Goal: Task Accomplishment & Management: Use online tool/utility

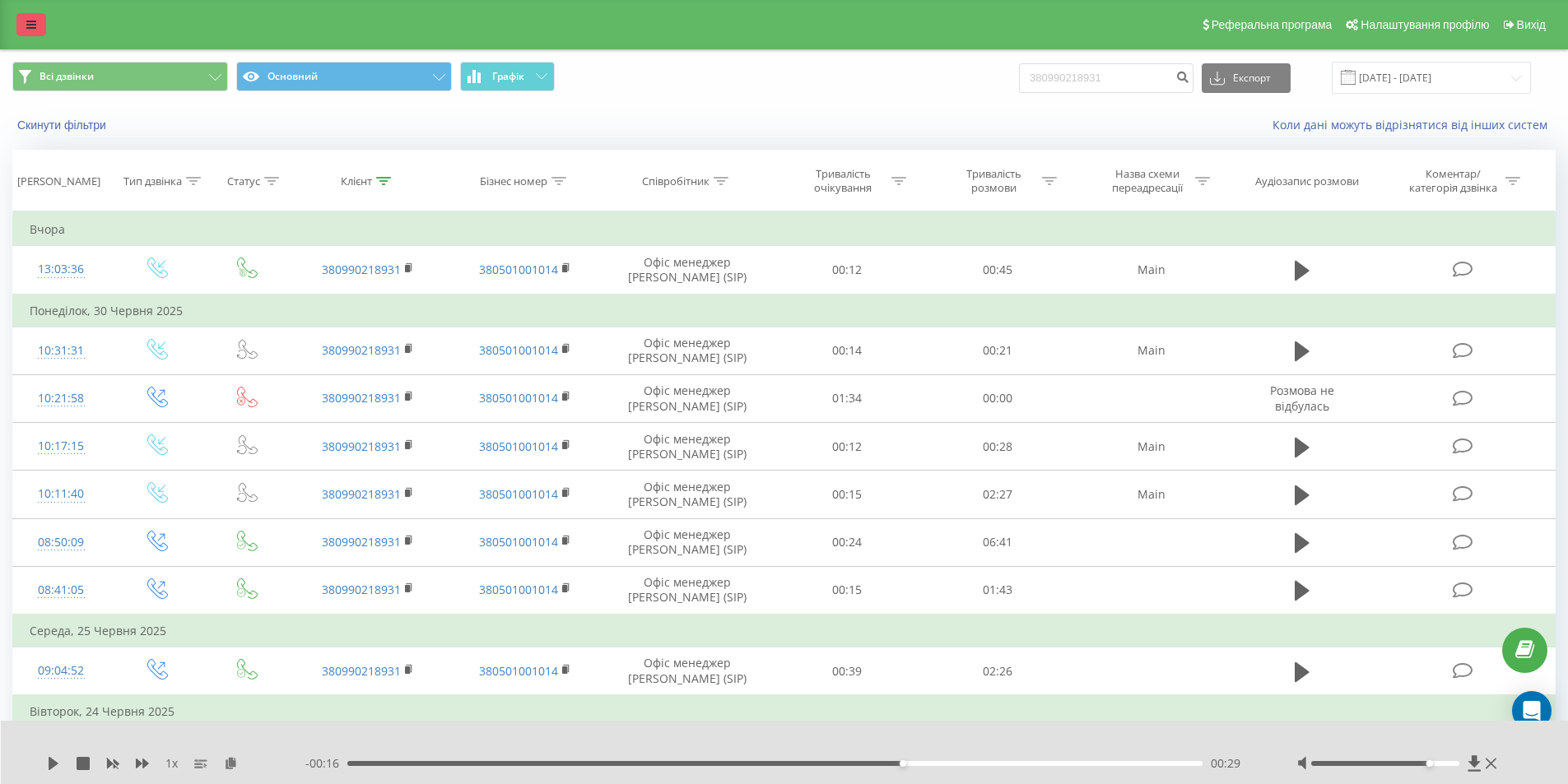
click at [35, 27] on icon at bounding box center [31, 24] width 10 height 11
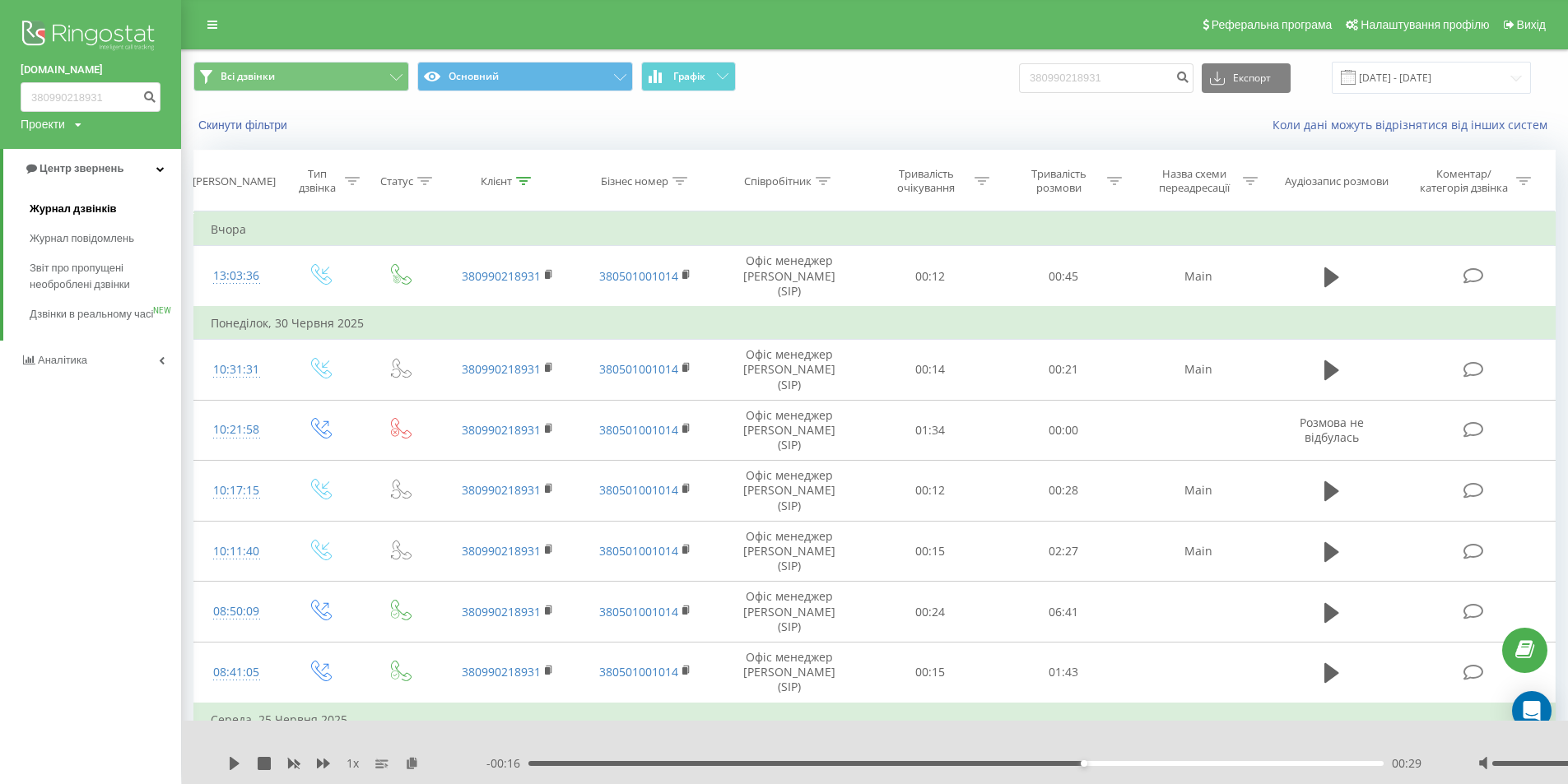
click at [106, 209] on span "Журнал дзвінків" at bounding box center [73, 209] width 88 height 17
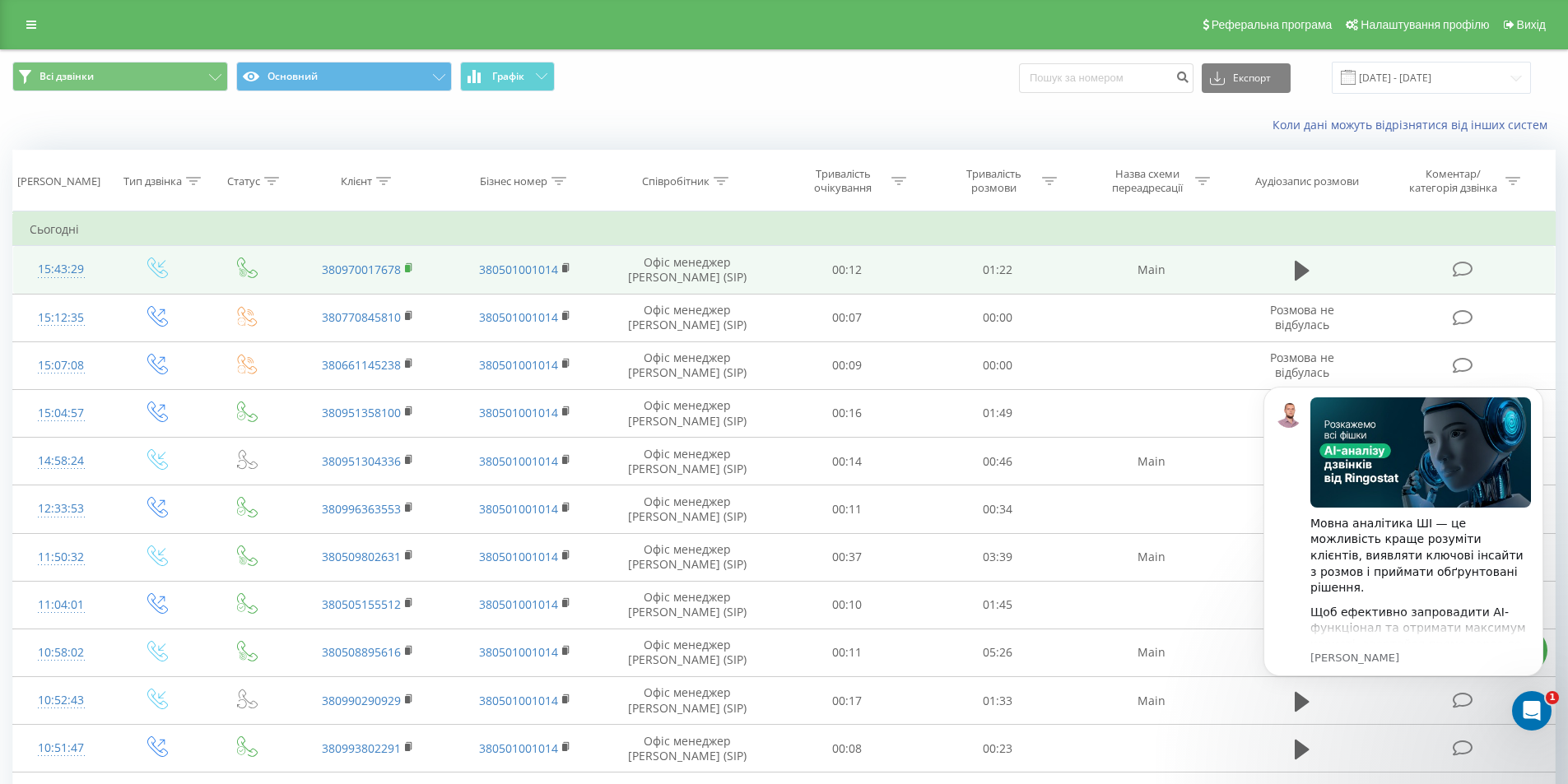
click at [408, 269] on rect at bounding box center [408, 269] width 5 height 7
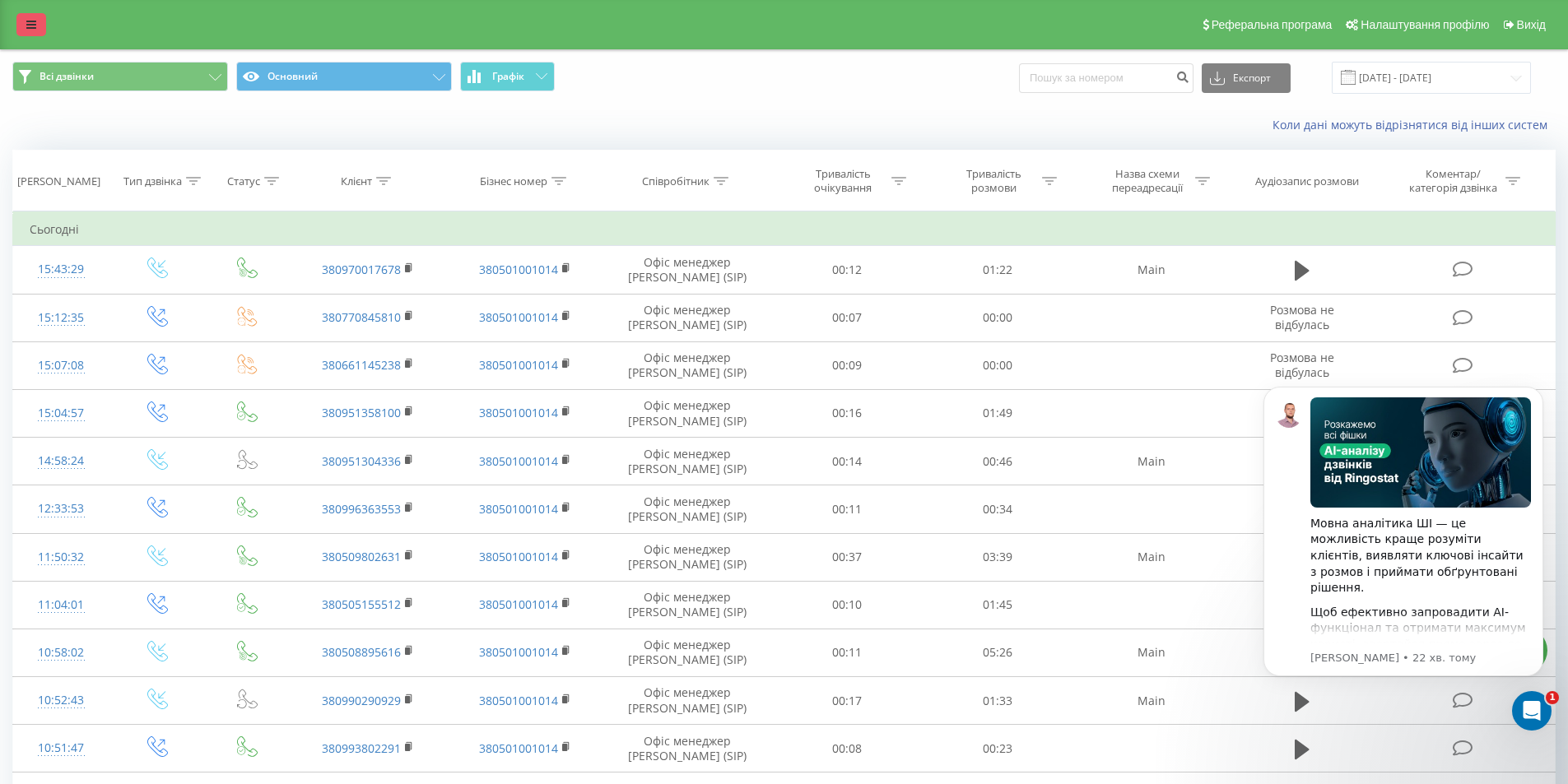
click at [44, 32] on link at bounding box center [32, 25] width 30 height 23
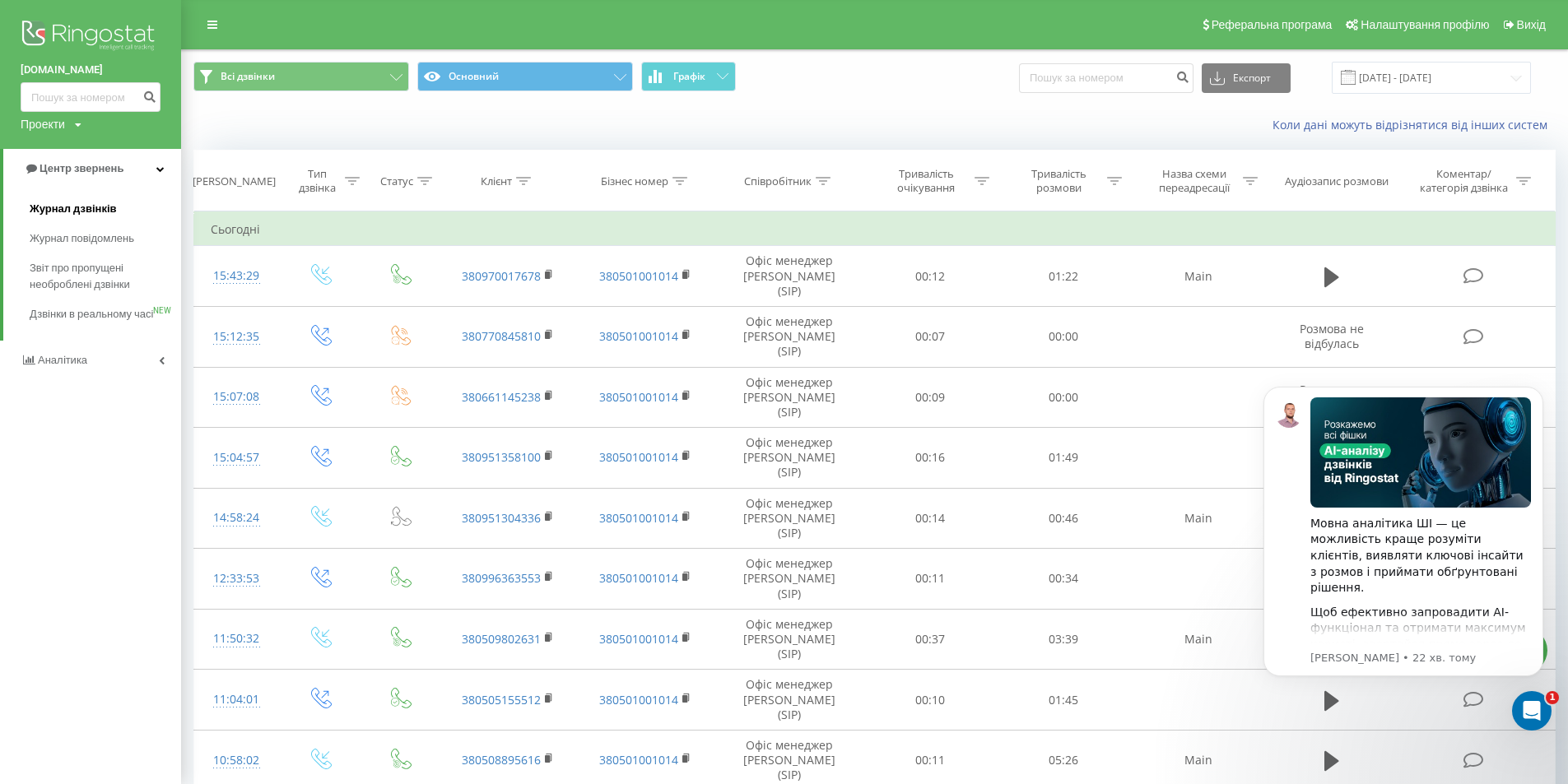
click at [78, 206] on span "Журнал дзвінків" at bounding box center [73, 209] width 88 height 17
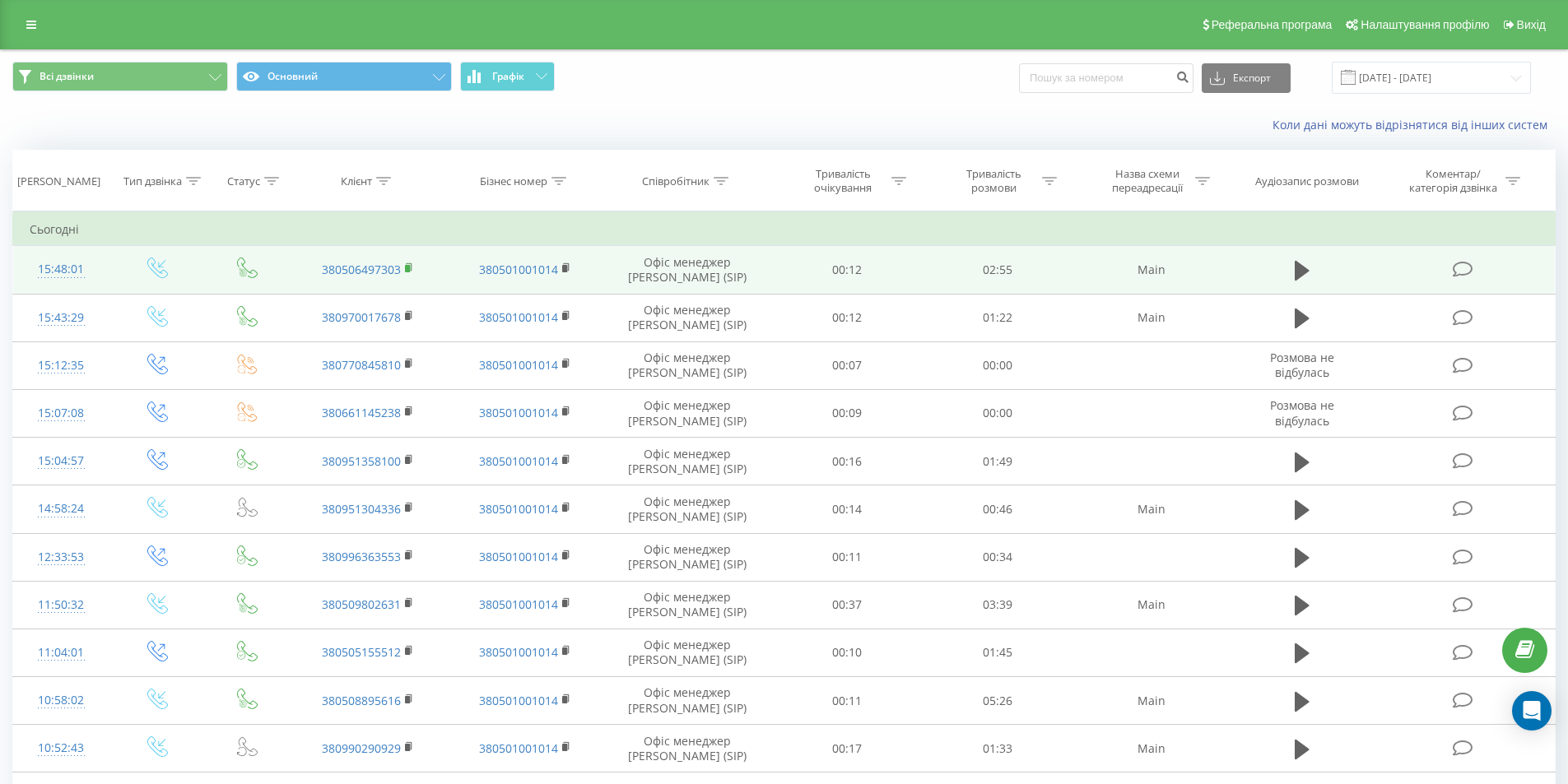
click at [407, 271] on rect at bounding box center [408, 269] width 5 height 7
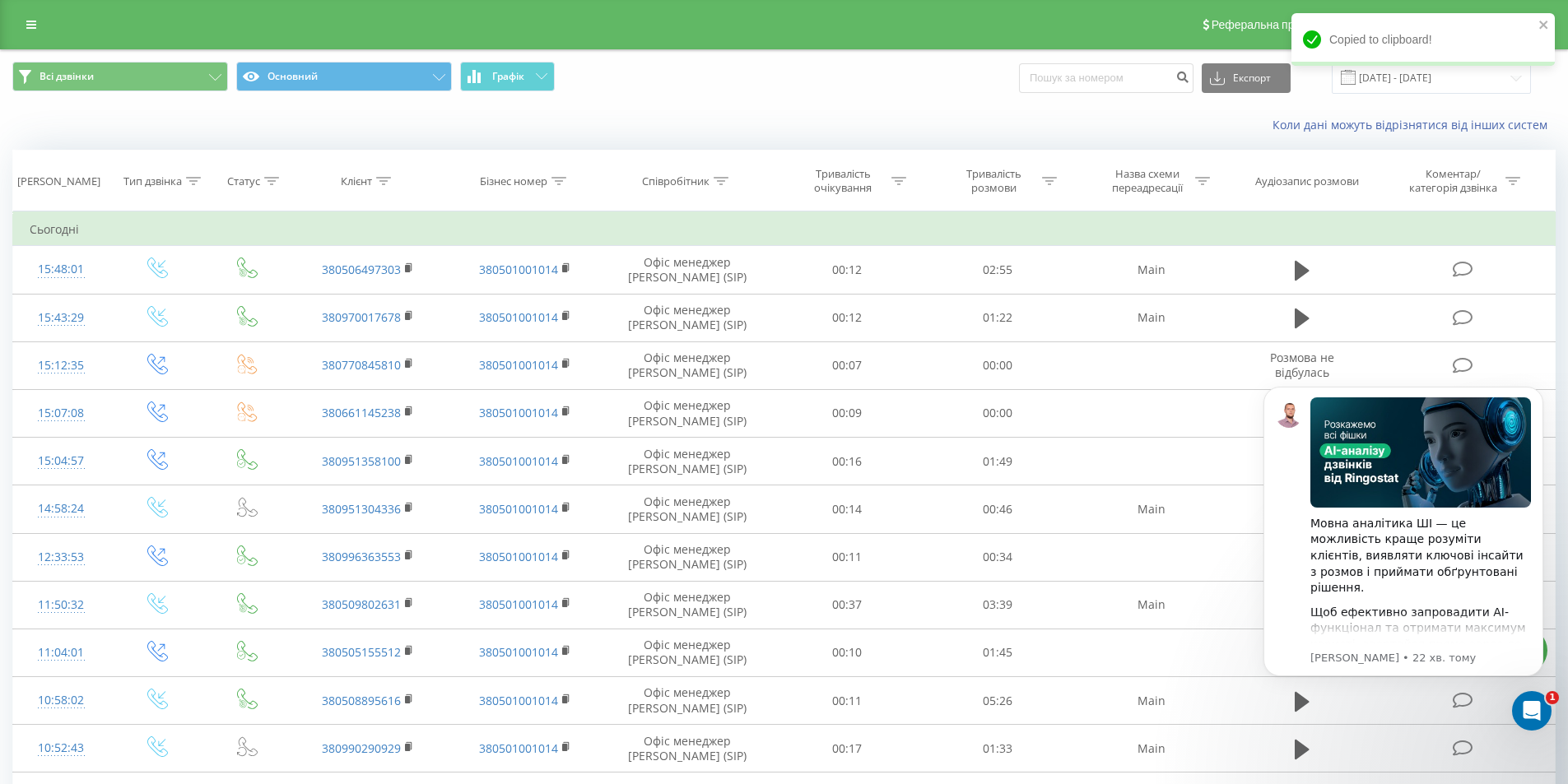
click at [530, 117] on div "Коли дані можуть відрізнятися вiд інших систем" at bounding box center [784, 125] width 1566 height 40
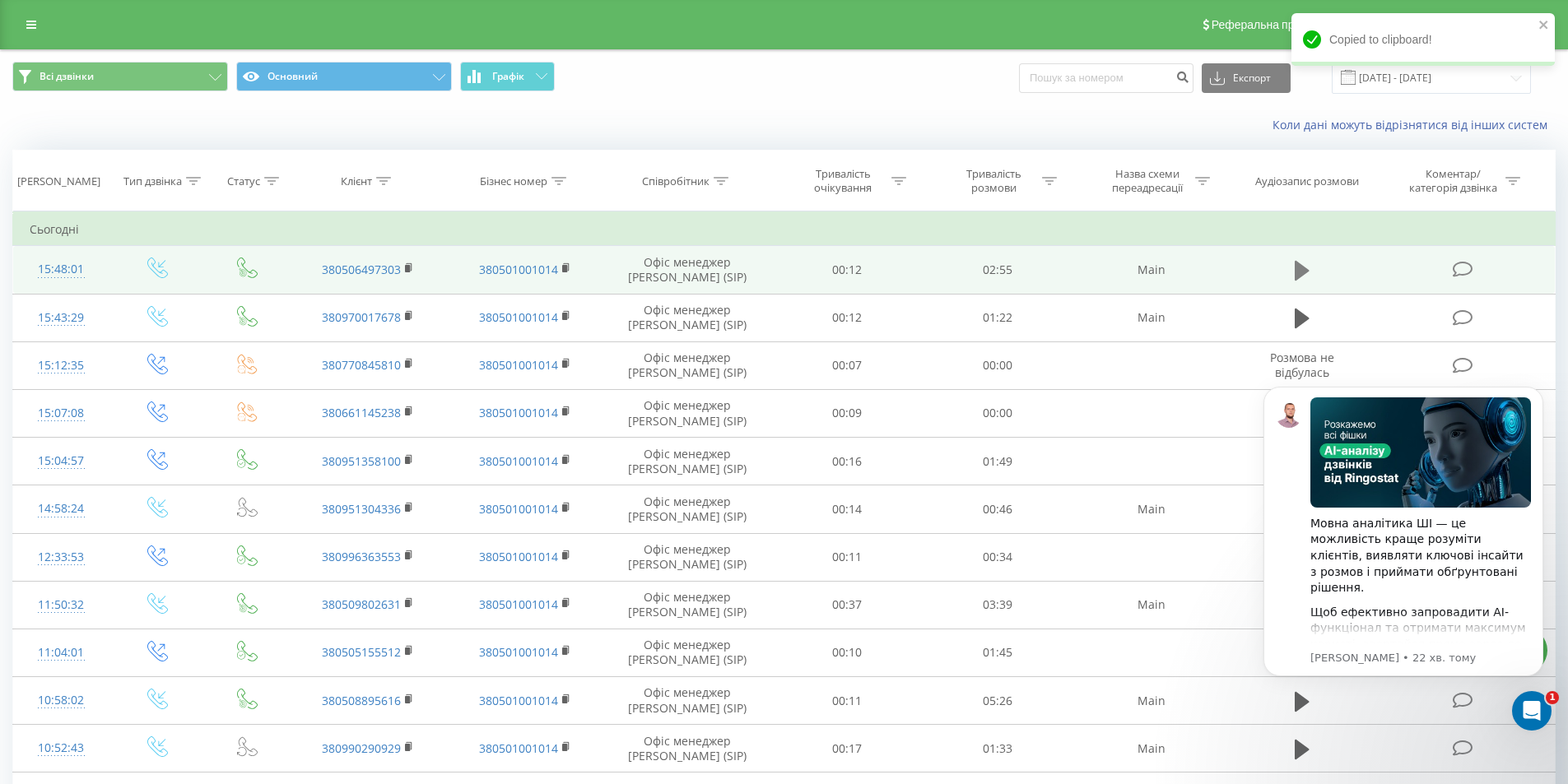
click at [1292, 263] on button at bounding box center [1303, 270] width 25 height 25
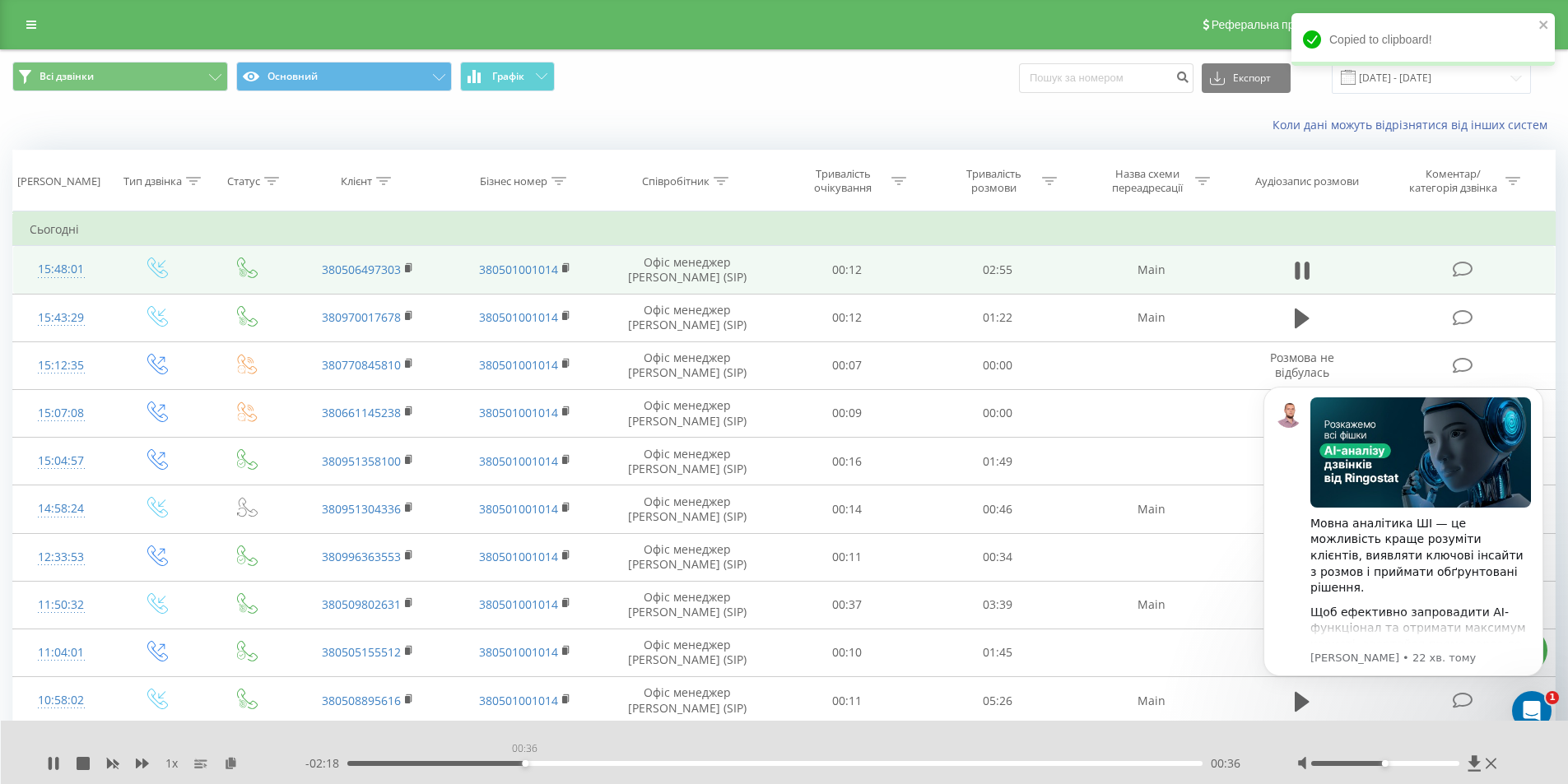
click at [524, 763] on div "00:36" at bounding box center [776, 764] width 856 height 5
click at [1423, 767] on div at bounding box center [1399, 764] width 204 height 17
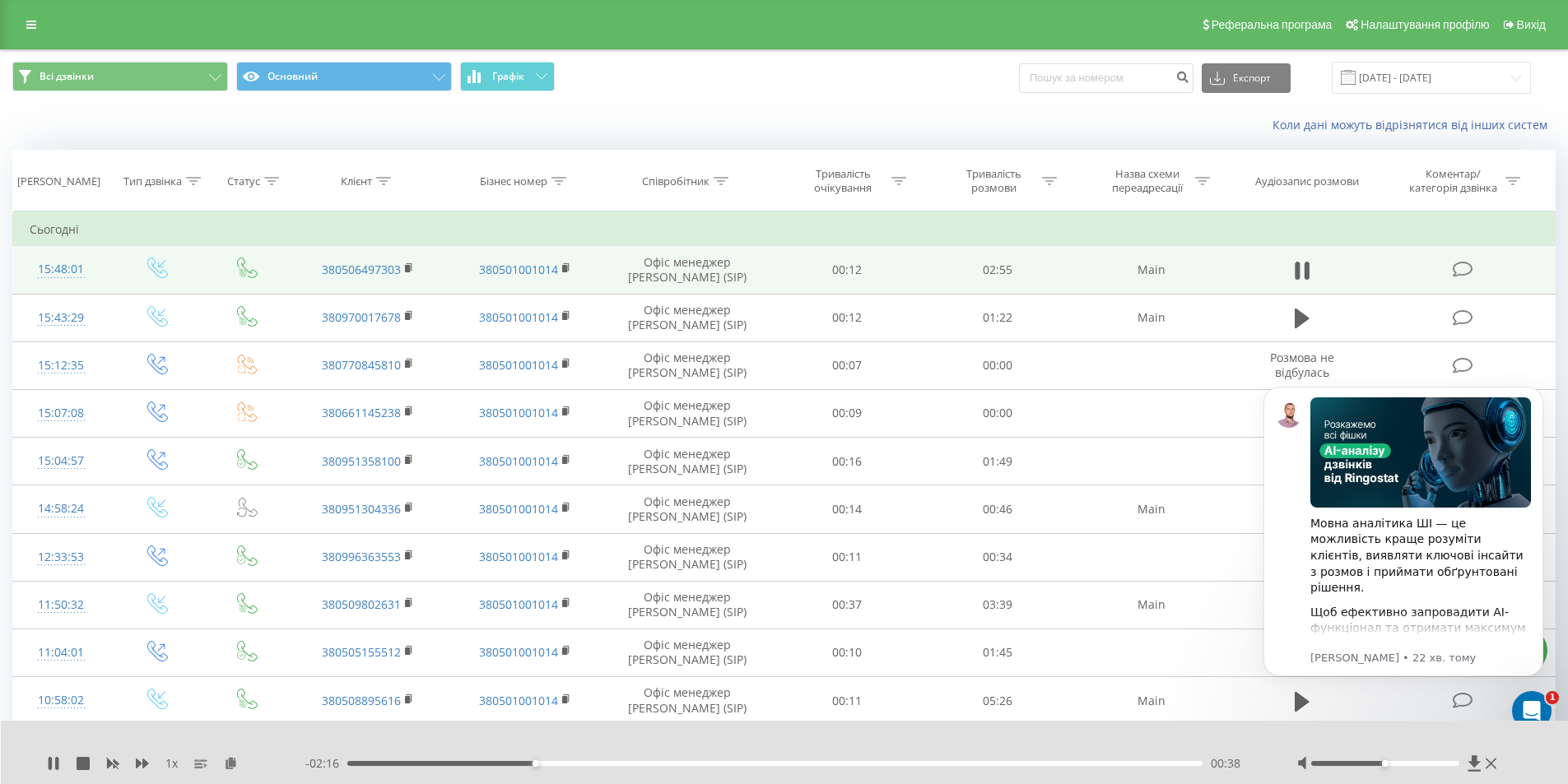
click at [1419, 763] on div at bounding box center [1386, 764] width 149 height 5
click at [659, 757] on div "- 02:15 00:39 00:39" at bounding box center [780, 764] width 951 height 17
click at [659, 763] on div "00:39" at bounding box center [776, 764] width 856 height 5
click at [56, 766] on icon at bounding box center [57, 763] width 4 height 13
